Goal: Task Accomplishment & Management: Use online tool/utility

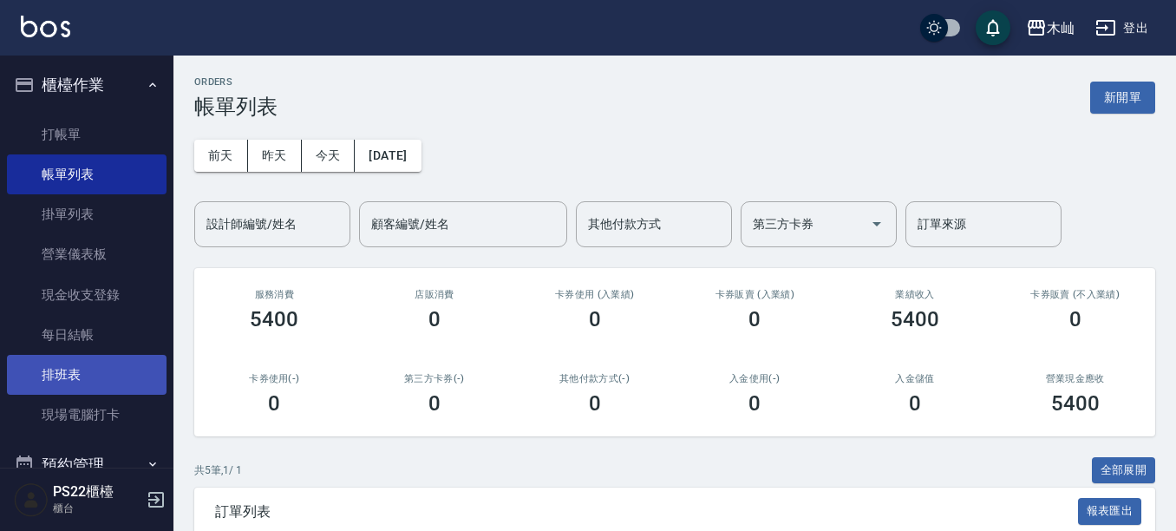
click at [92, 366] on link "排班表" at bounding box center [87, 375] width 160 height 40
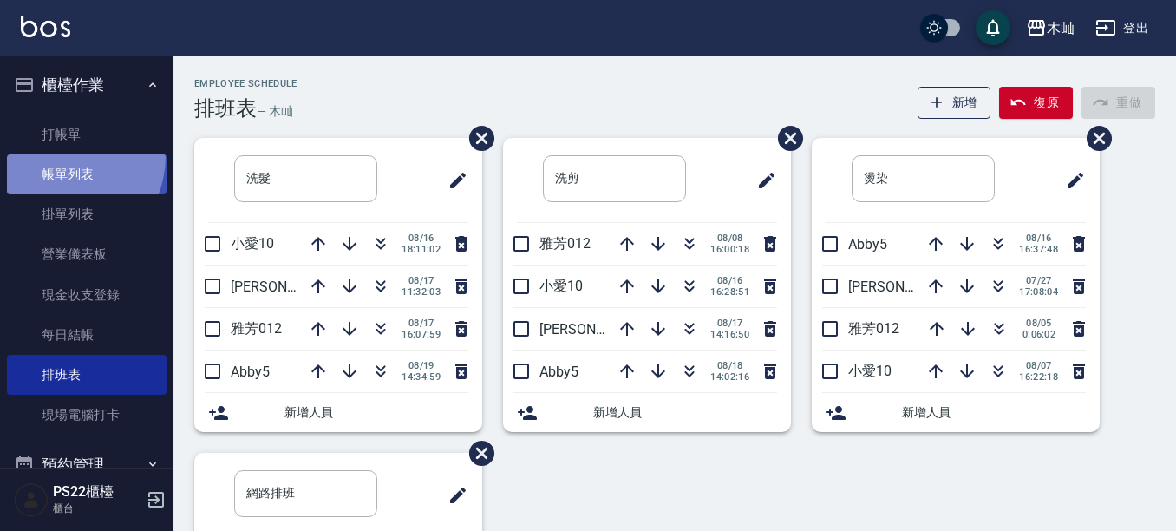
click at [54, 156] on link "帳單列表" at bounding box center [87, 174] width 160 height 40
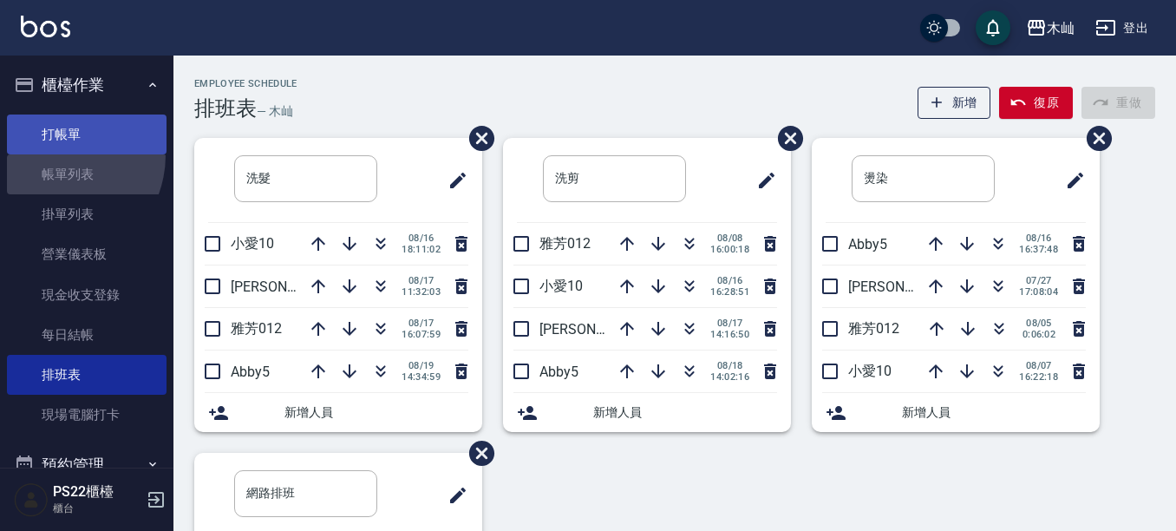
click at [70, 141] on link "打帳單" at bounding box center [87, 134] width 160 height 40
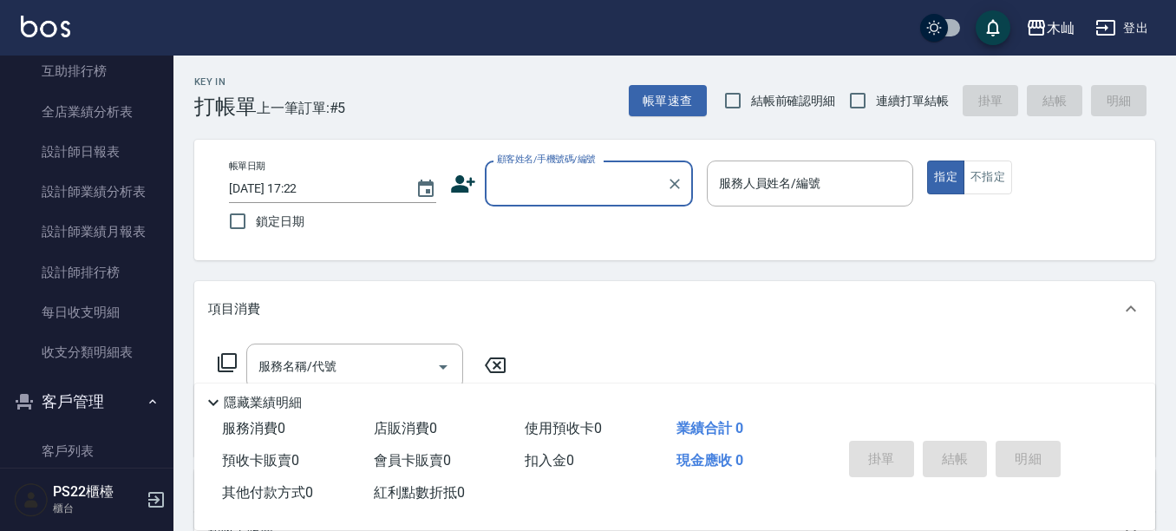
scroll to position [853, 0]
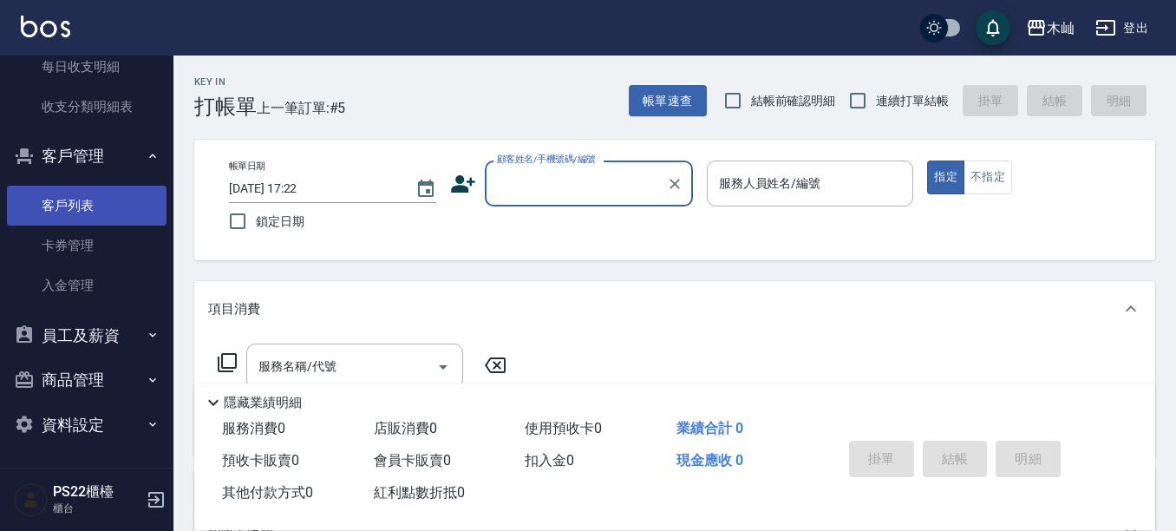
click at [76, 207] on link "客戶列表" at bounding box center [87, 206] width 160 height 40
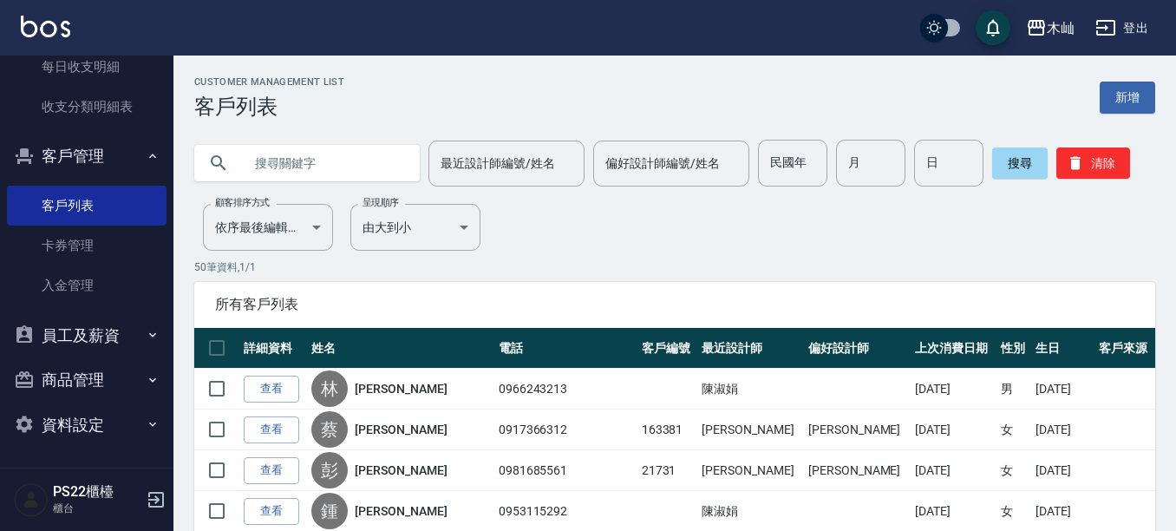
click at [329, 169] on input "text" at bounding box center [324, 163] width 163 height 47
type input "0985031"
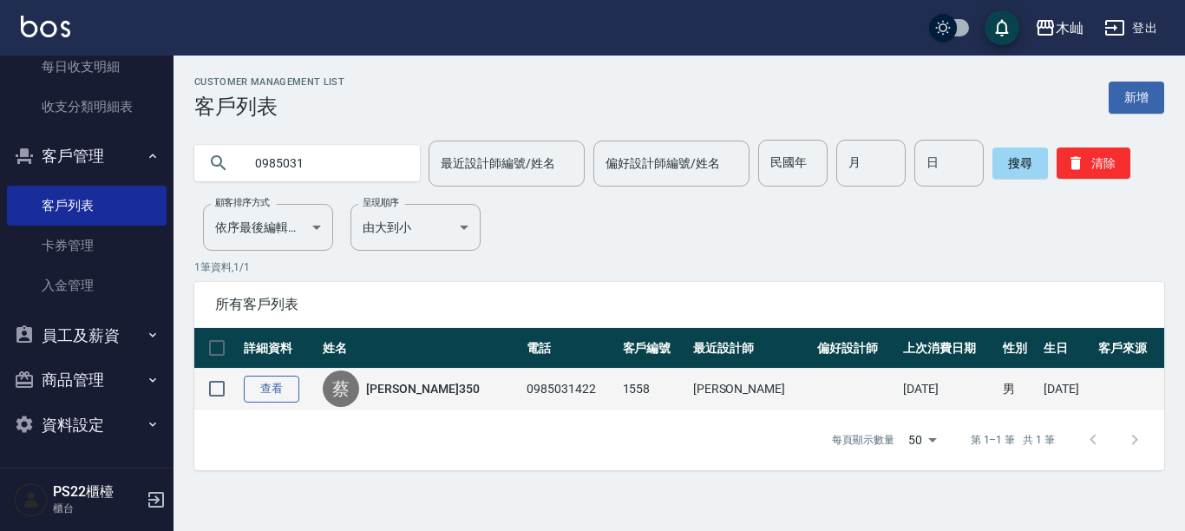
click at [280, 397] on link "查看" at bounding box center [272, 389] width 56 height 27
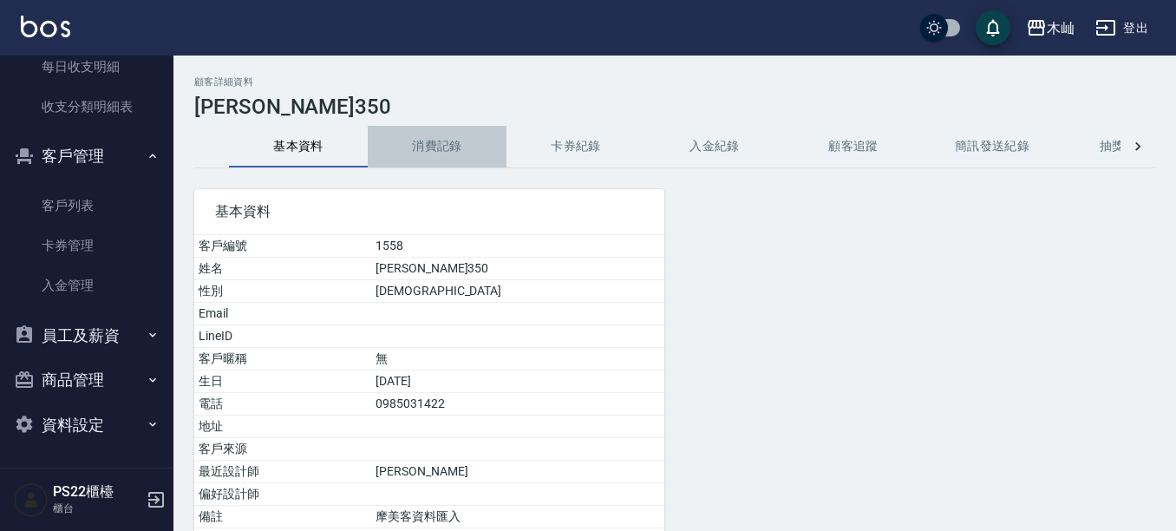
click at [455, 157] on button "消費記錄" at bounding box center [437, 147] width 139 height 42
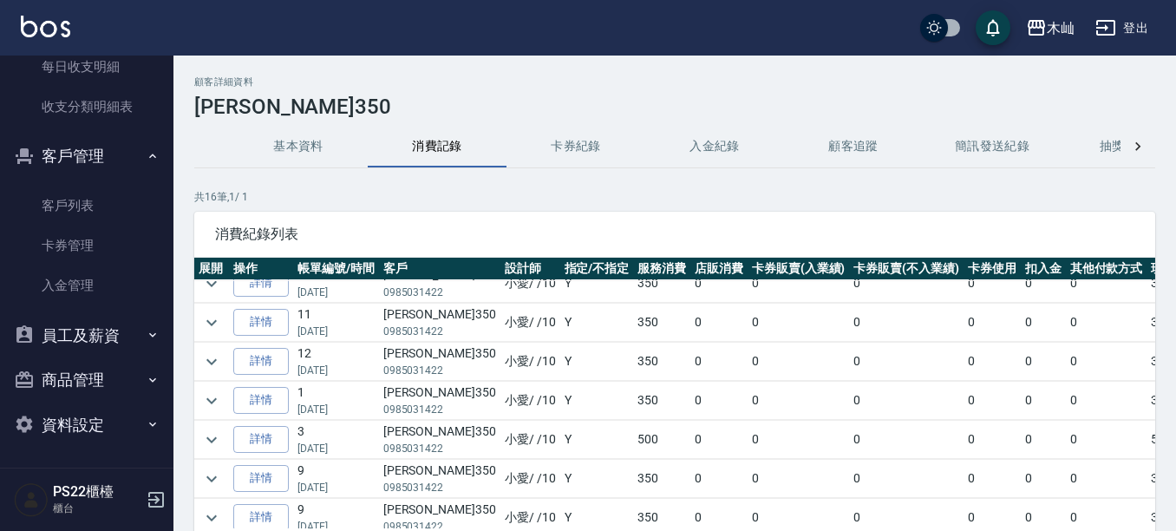
scroll to position [87, 0]
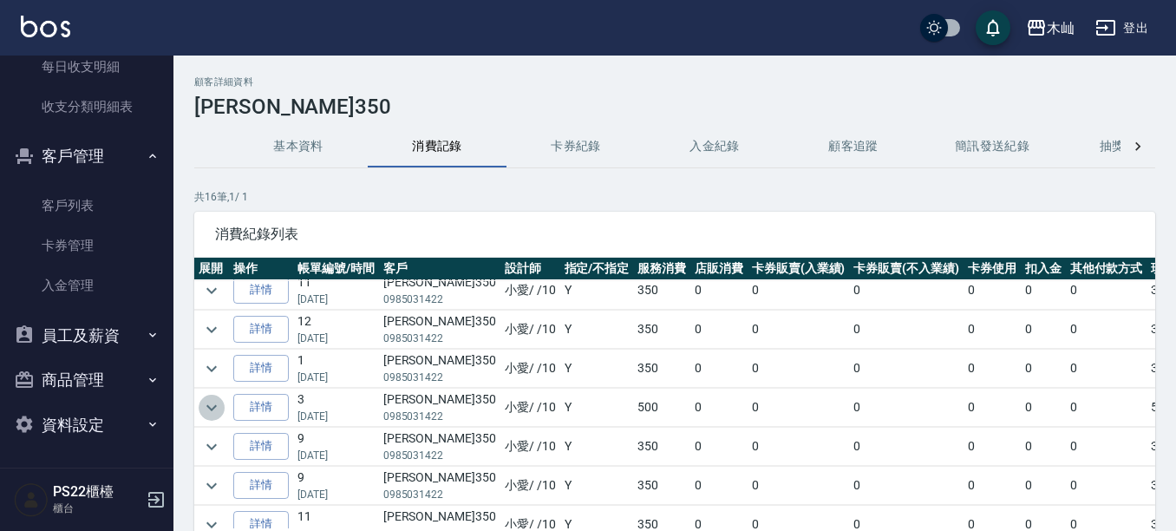
click at [222, 406] on button "expand row" at bounding box center [212, 408] width 26 height 26
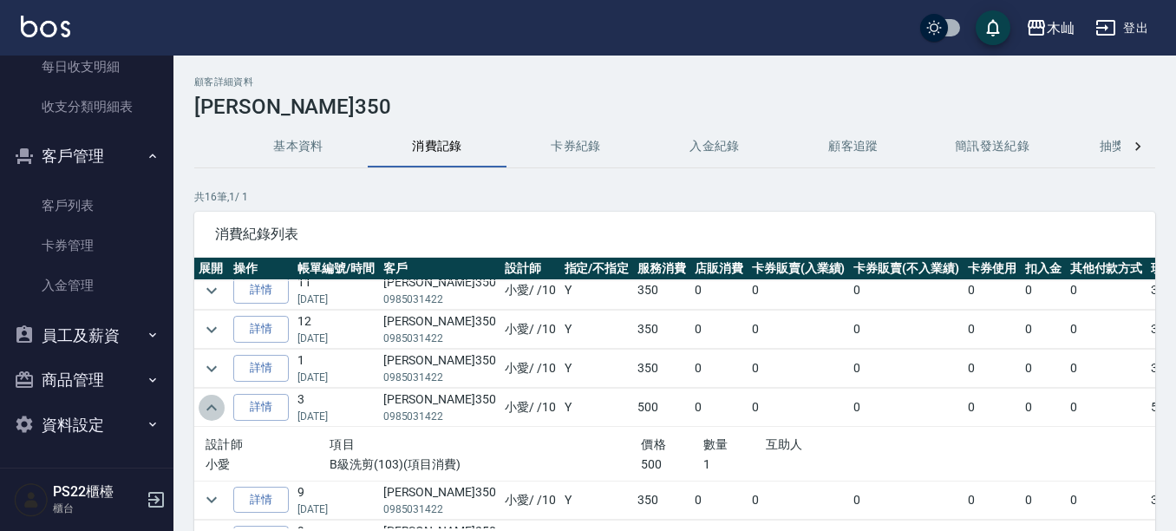
click at [222, 406] on button "expand row" at bounding box center [212, 408] width 26 height 26
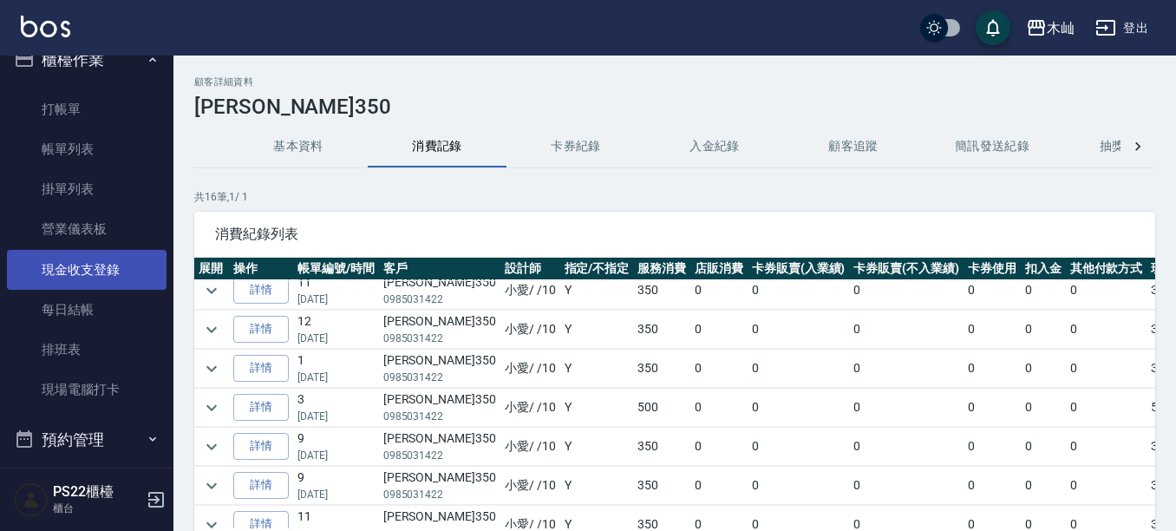
scroll to position [0, 0]
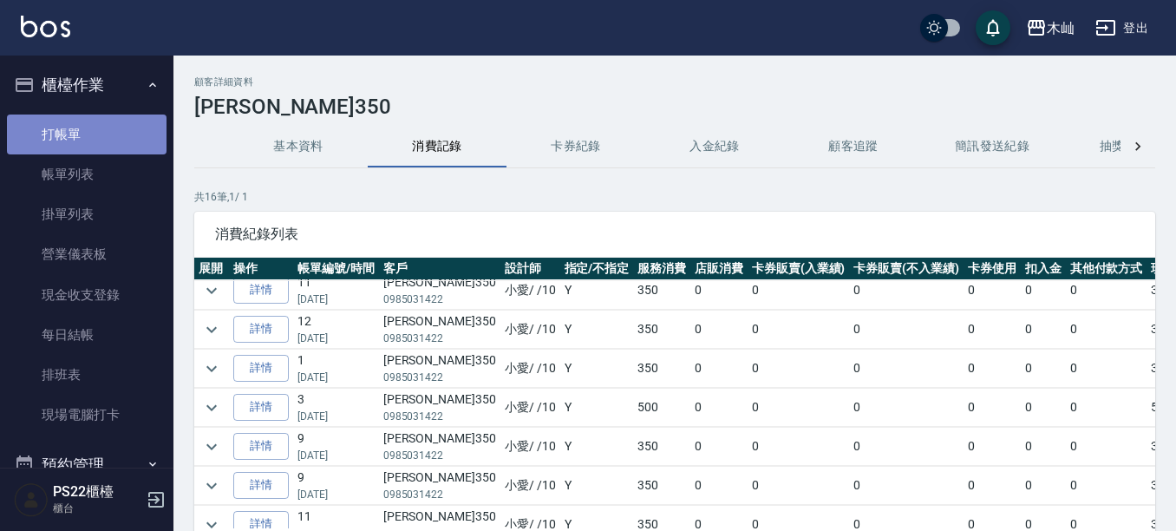
click at [92, 130] on link "打帳單" at bounding box center [87, 134] width 160 height 40
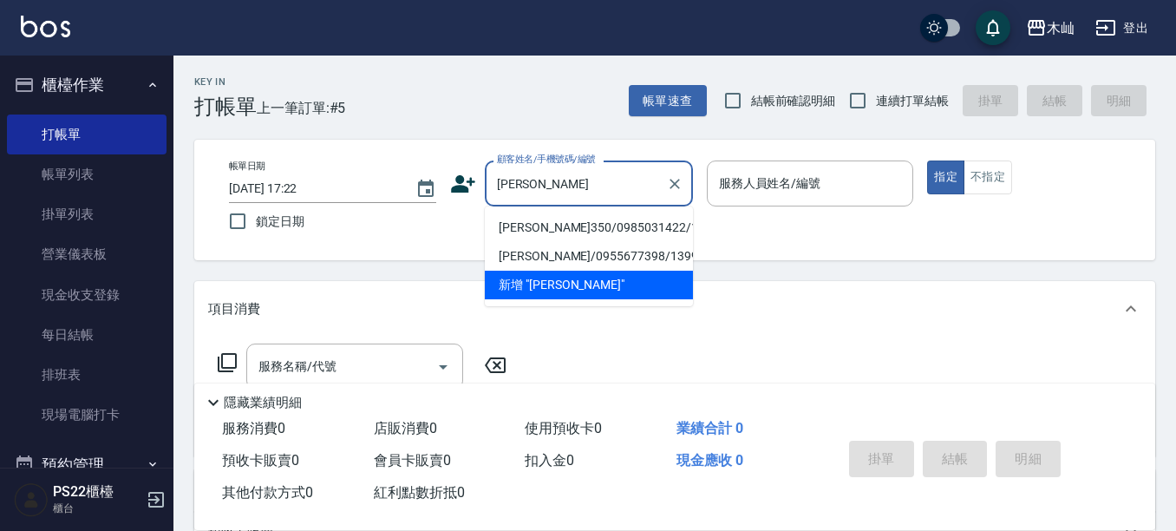
click at [500, 220] on li "[PERSON_NAME]350/0985031422/1558" at bounding box center [589, 227] width 208 height 29
type input "[PERSON_NAME]350/0985031422/1558"
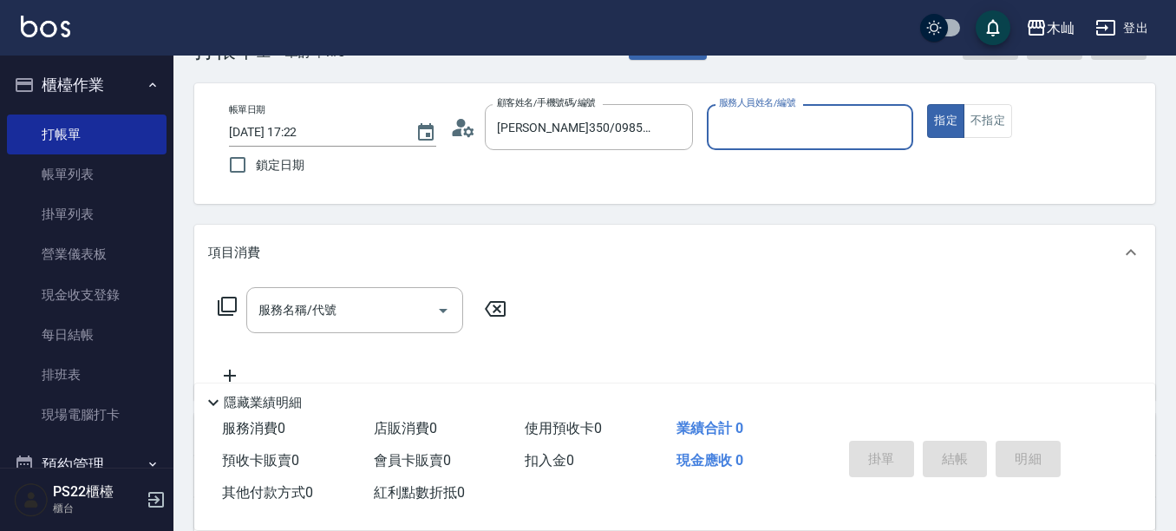
scroll to position [87, 0]
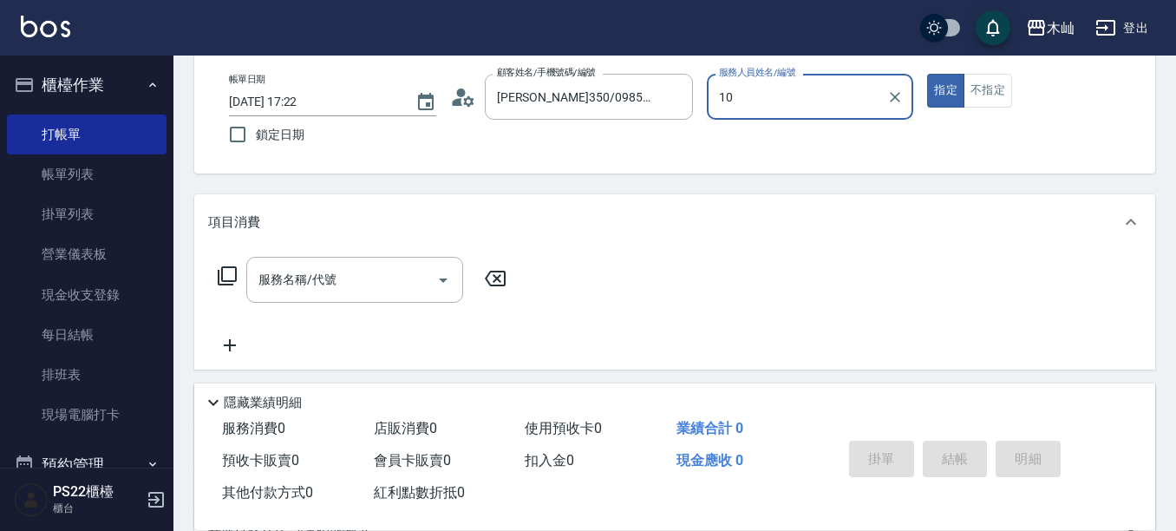
type input "小愛-10"
type button "true"
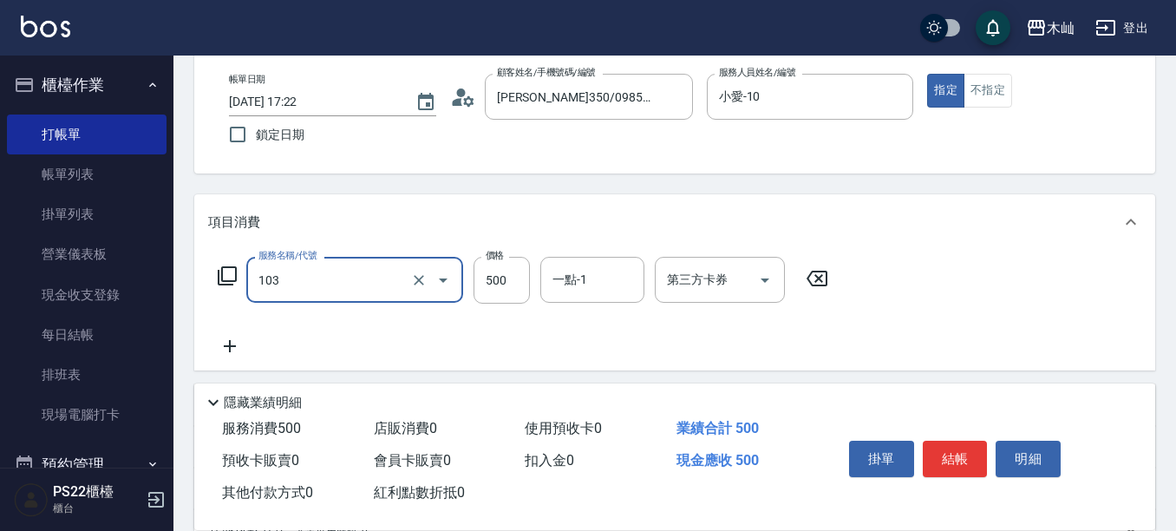
type input "B級洗剪(103)"
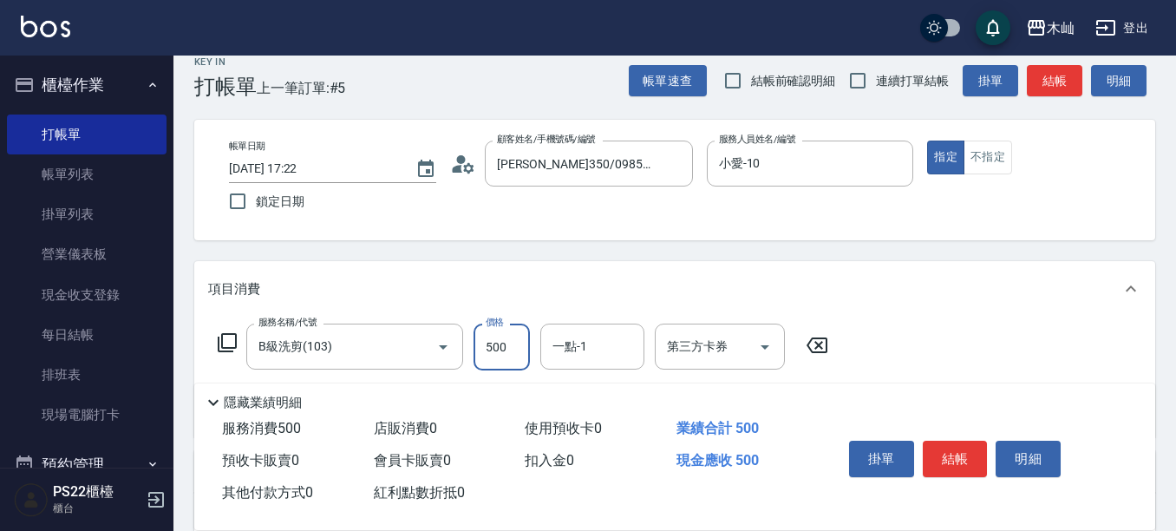
scroll to position [0, 0]
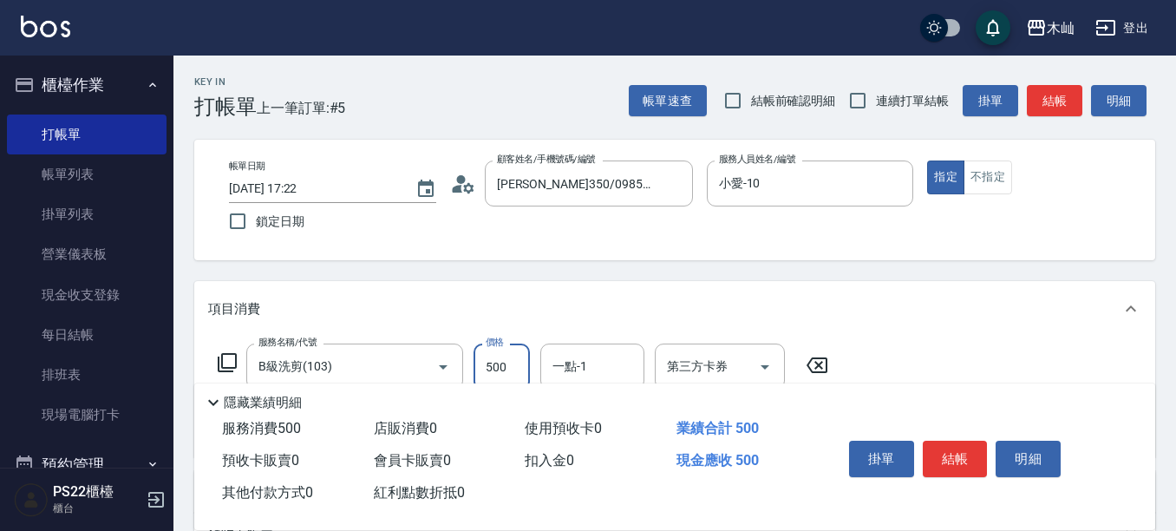
click at [967, 457] on button "結帳" at bounding box center [955, 459] width 65 height 36
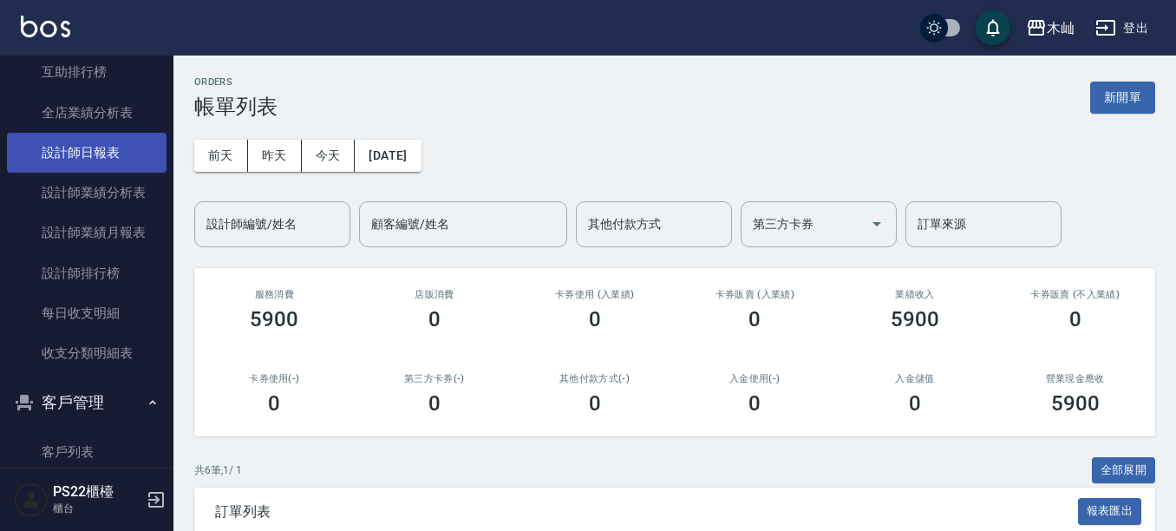
scroll to position [607, 0]
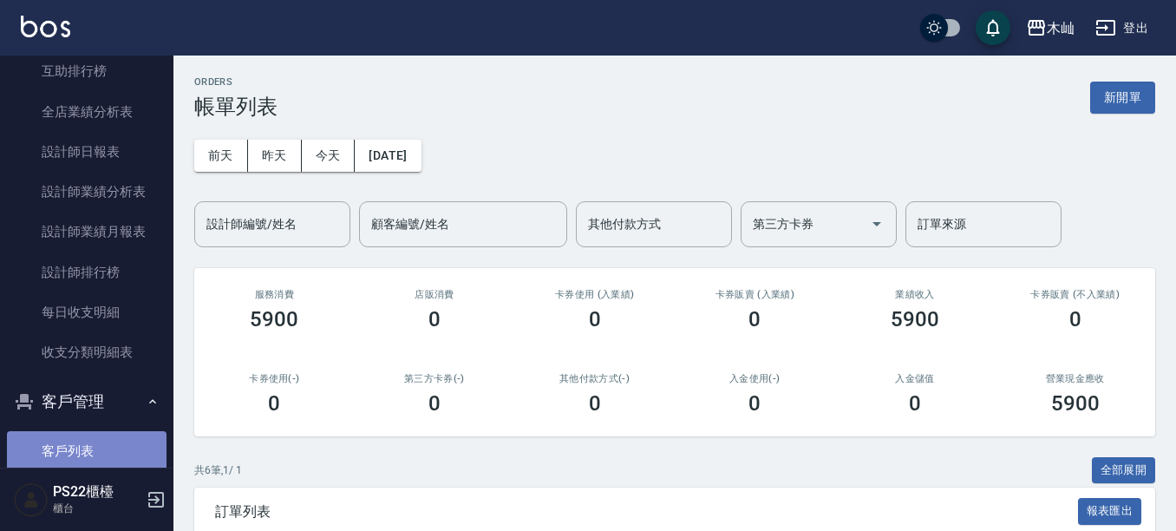
click at [86, 443] on link "客戶列表" at bounding box center [87, 451] width 160 height 40
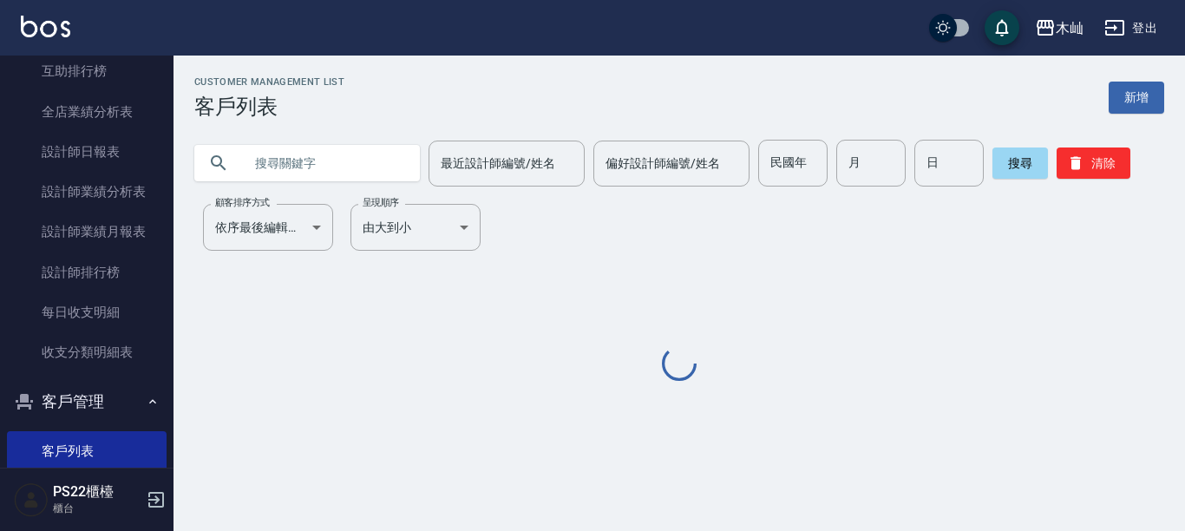
click at [299, 170] on input "text" at bounding box center [324, 163] width 163 height 47
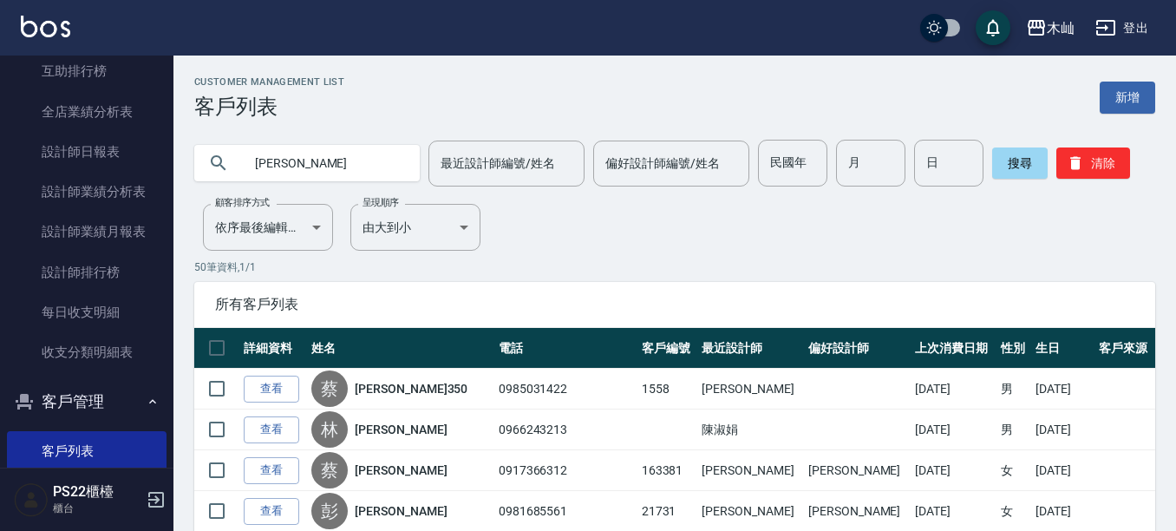
type input "[PERSON_NAME]"
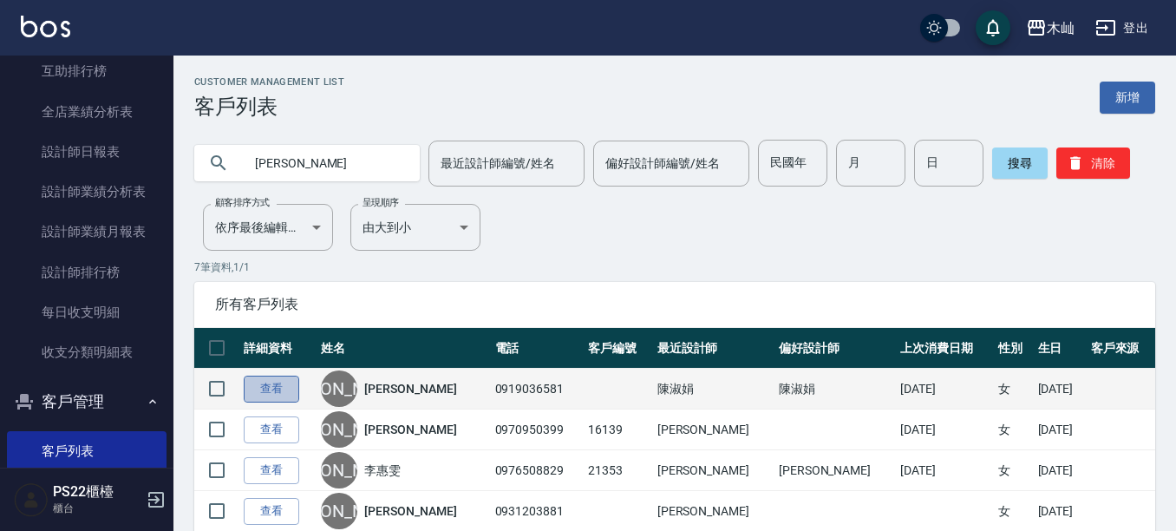
click at [254, 383] on link "查看" at bounding box center [272, 389] width 56 height 27
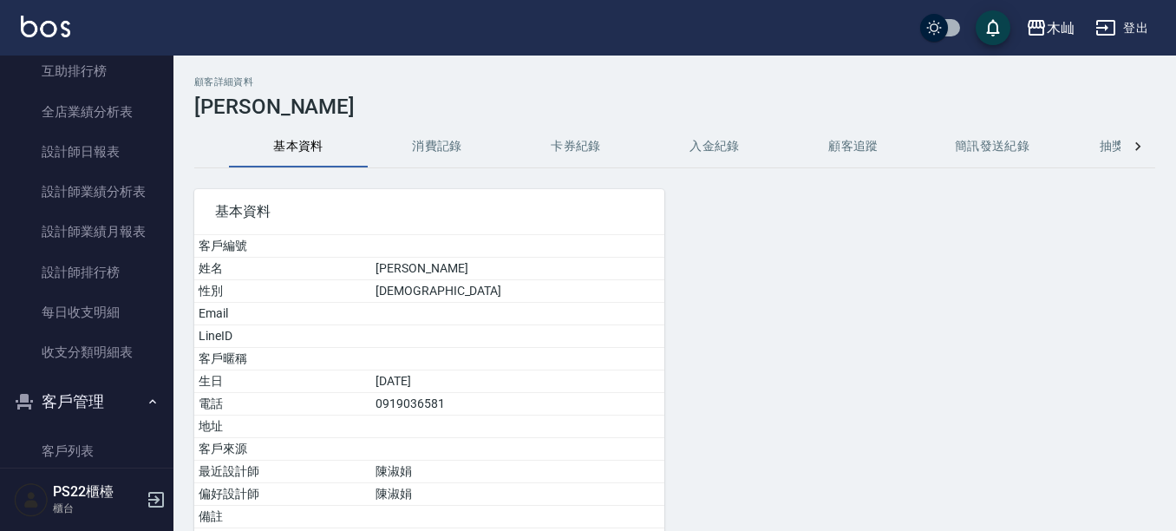
click at [441, 147] on button "消費記錄" at bounding box center [437, 147] width 139 height 42
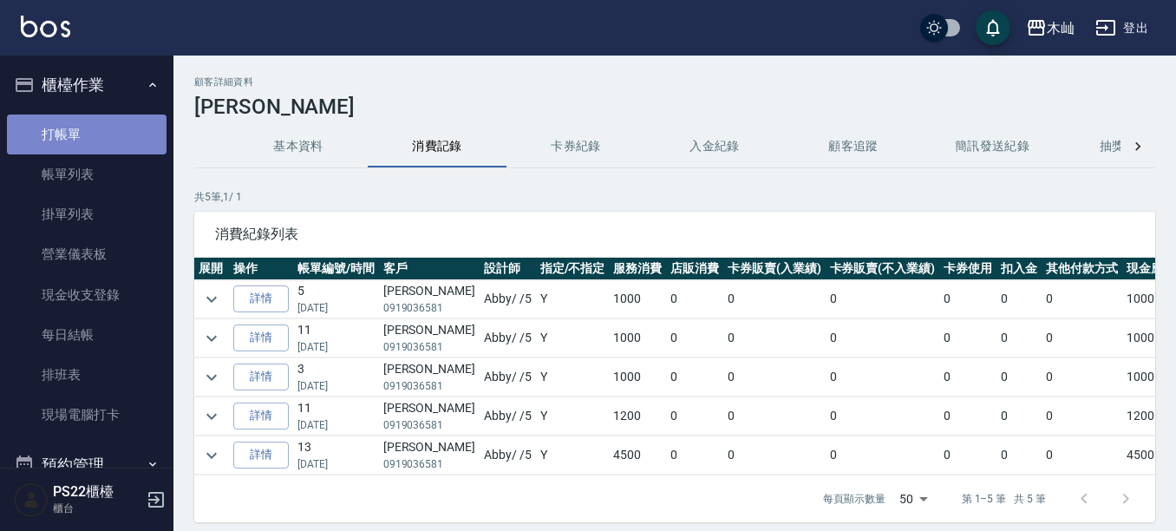
click at [115, 136] on link "打帳單" at bounding box center [87, 134] width 160 height 40
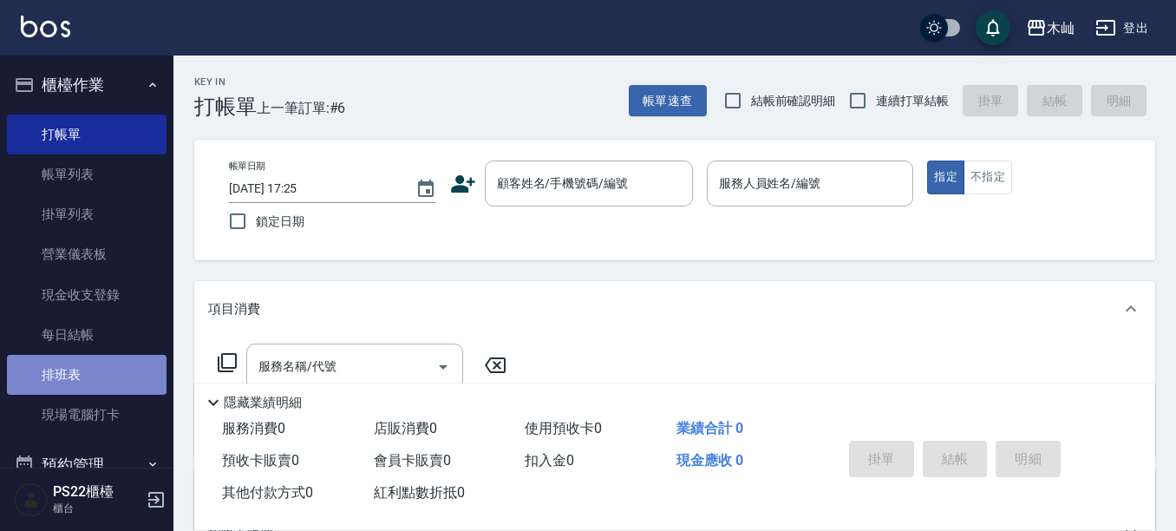
click at [110, 368] on link "排班表" at bounding box center [87, 375] width 160 height 40
